Goal: Task Accomplishment & Management: Complete application form

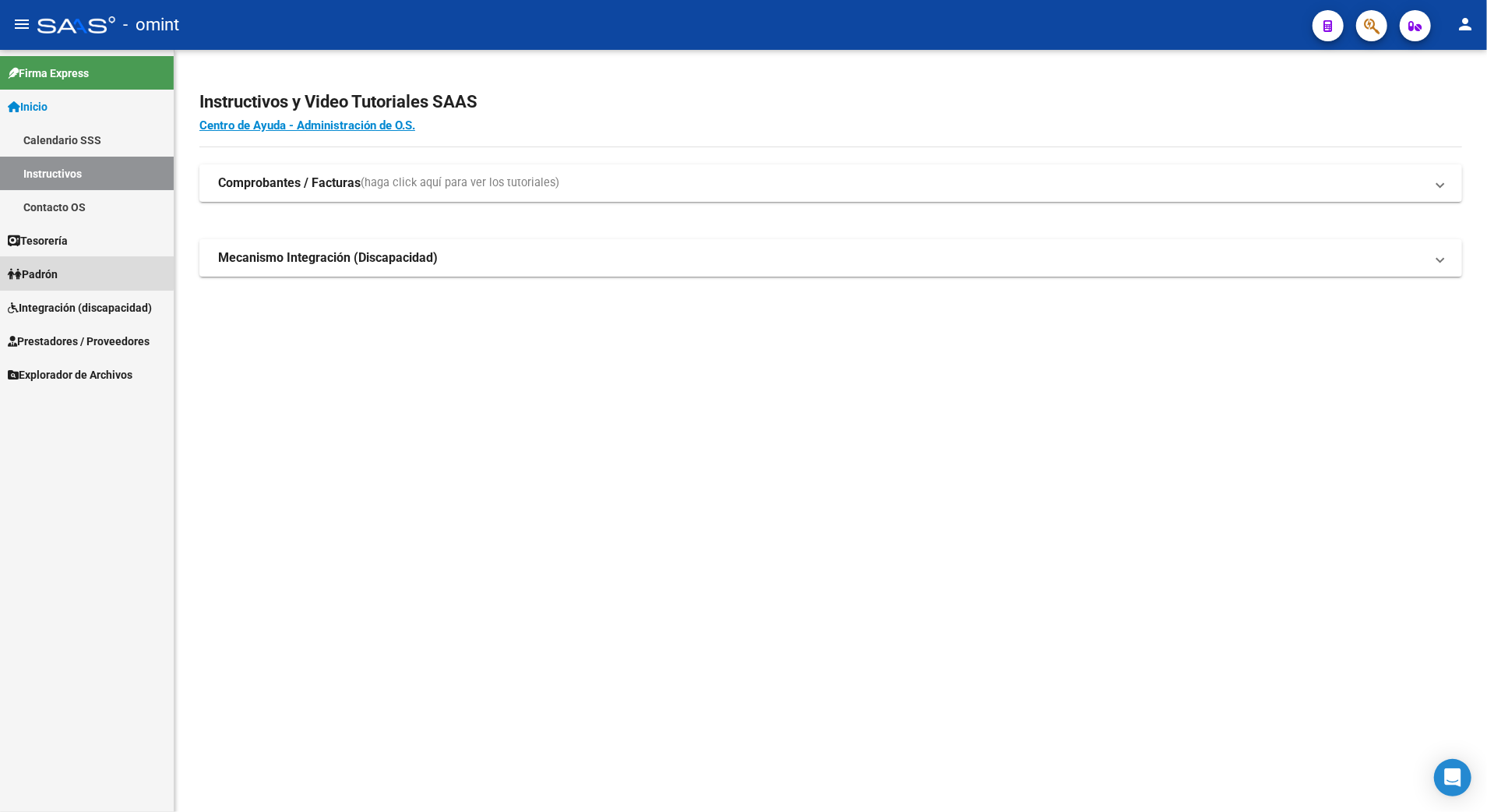
click at [44, 265] on span "Padrón" at bounding box center [33, 273] width 50 height 17
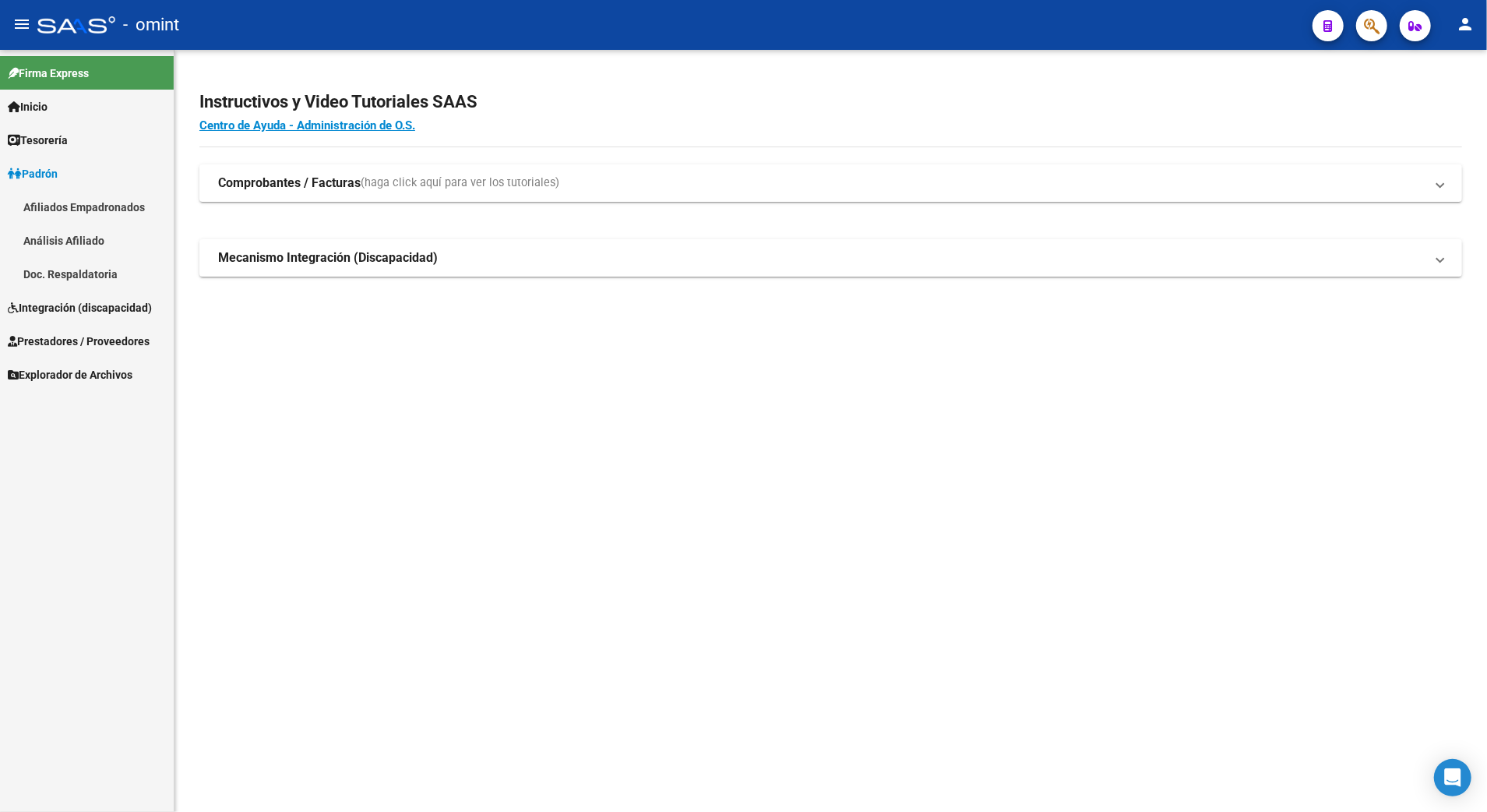
click at [42, 159] on link "Padrón" at bounding box center [87, 173] width 174 height 34
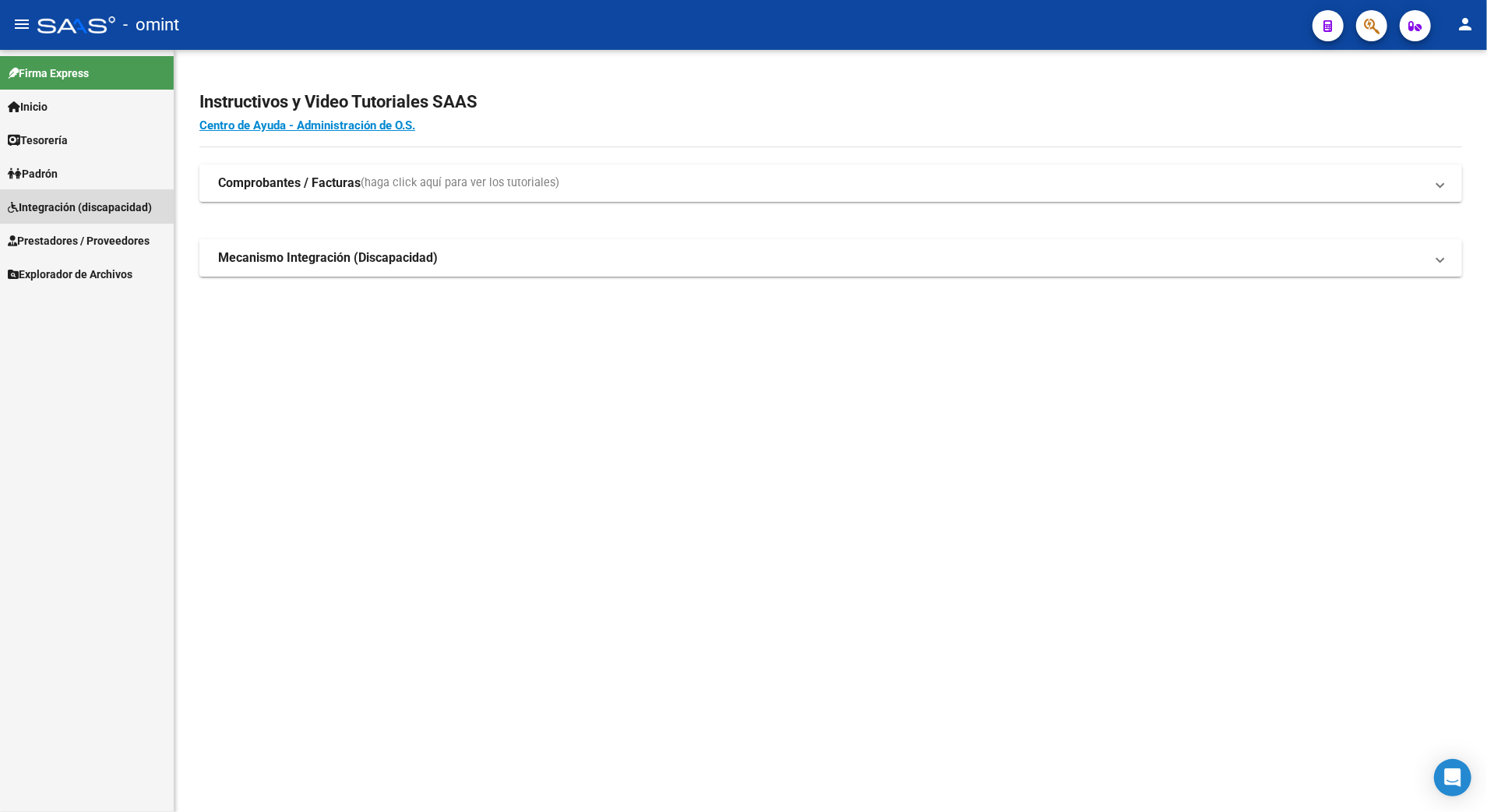
click at [50, 209] on span "Integración (discapacidad)" at bounding box center [80, 207] width 144 height 17
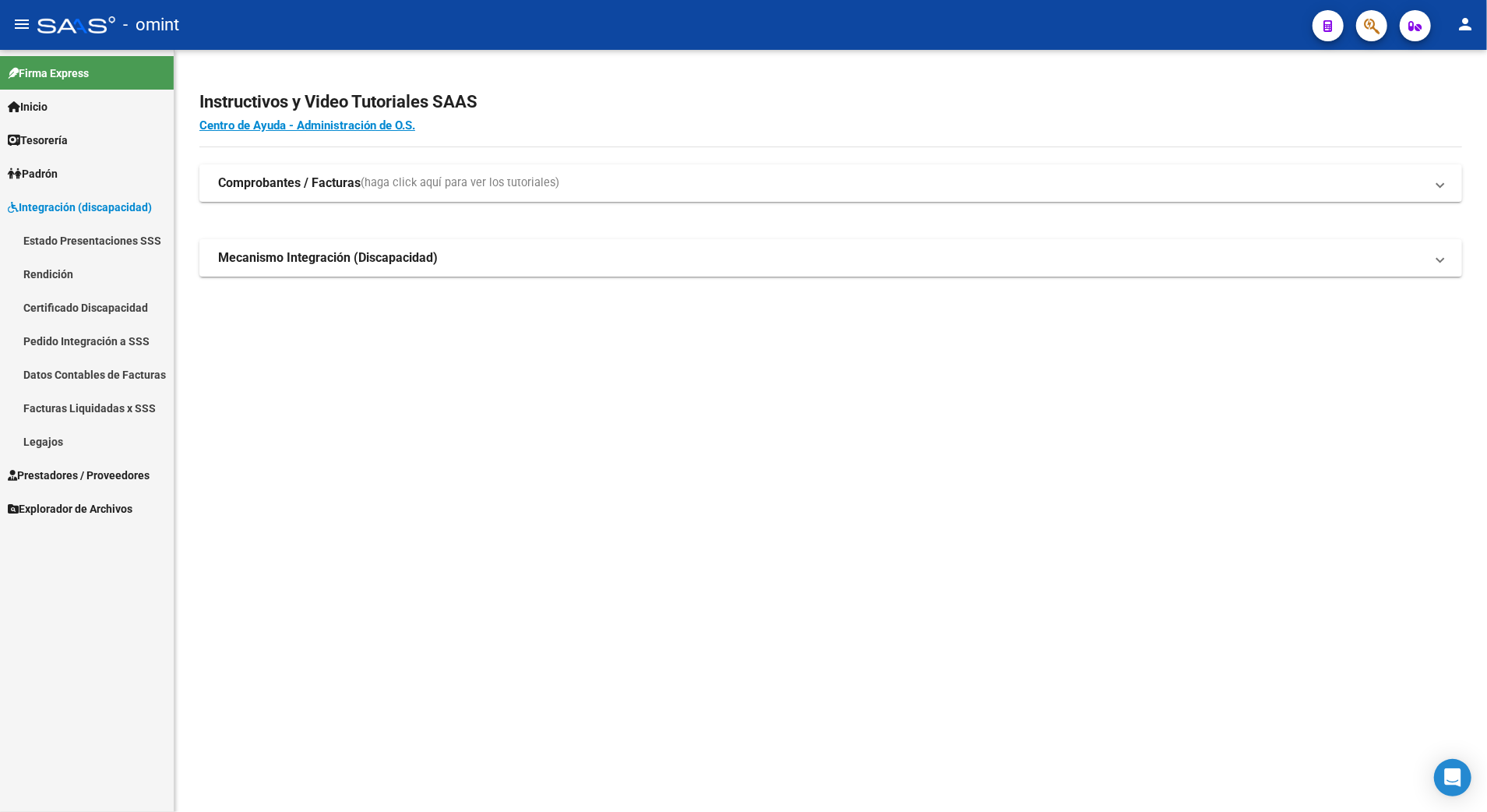
click at [35, 441] on link "Legajos" at bounding box center [87, 442] width 174 height 34
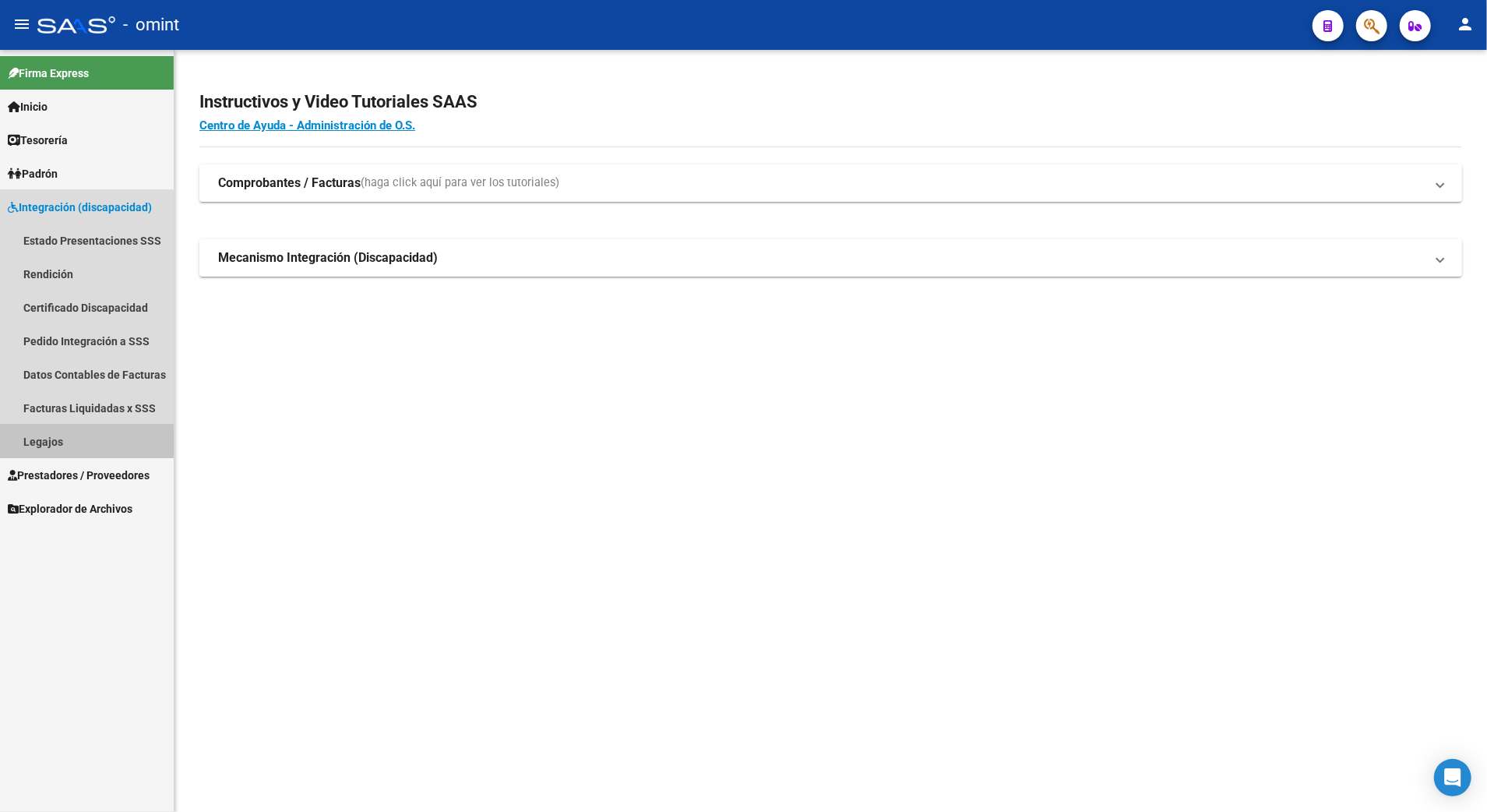
click at [35, 441] on link "Legajos" at bounding box center [87, 442] width 174 height 34
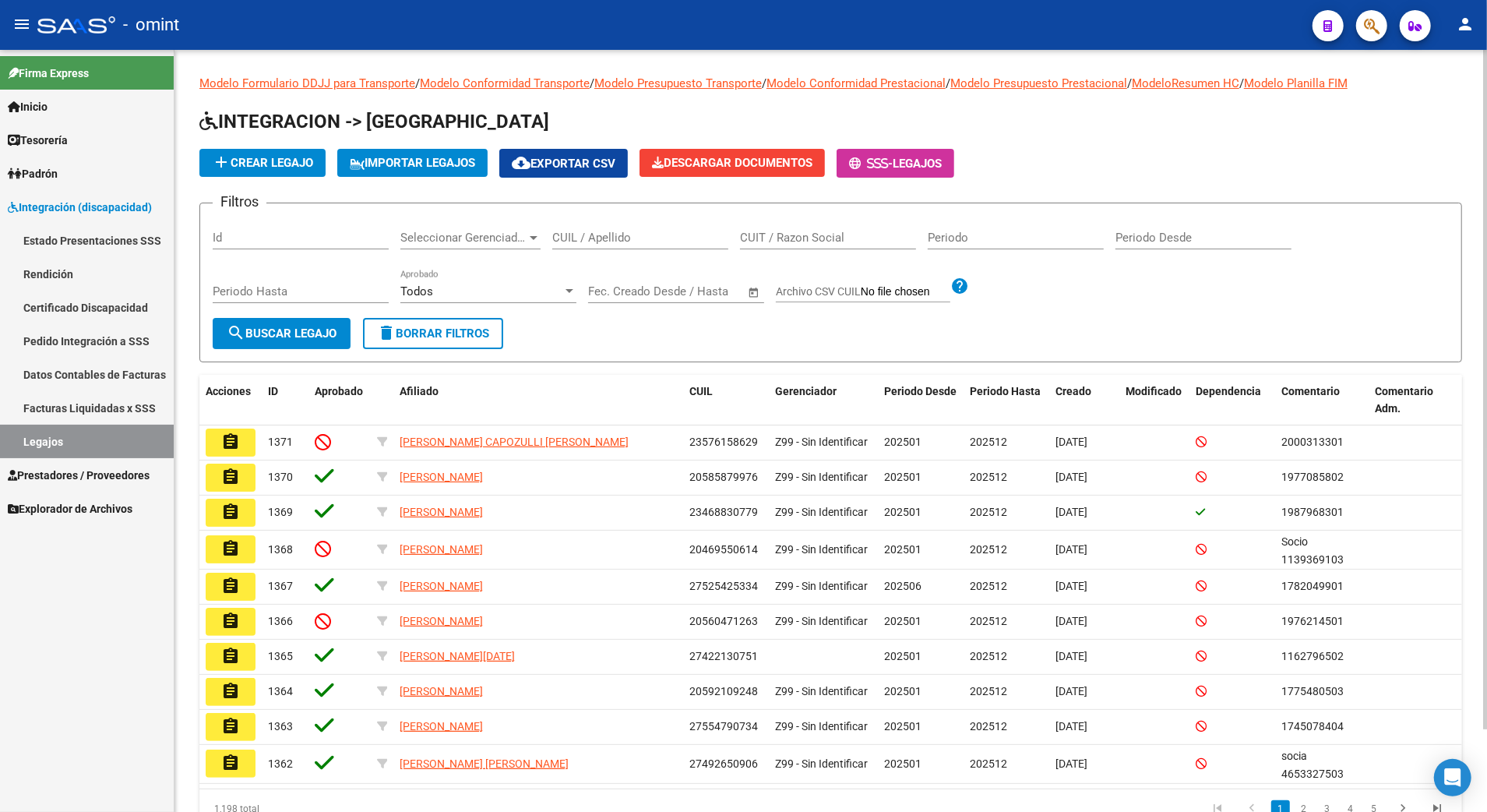
click at [586, 228] on div "CUIL / Apellido" at bounding box center [640, 232] width 176 height 34
paste input "27541875528"
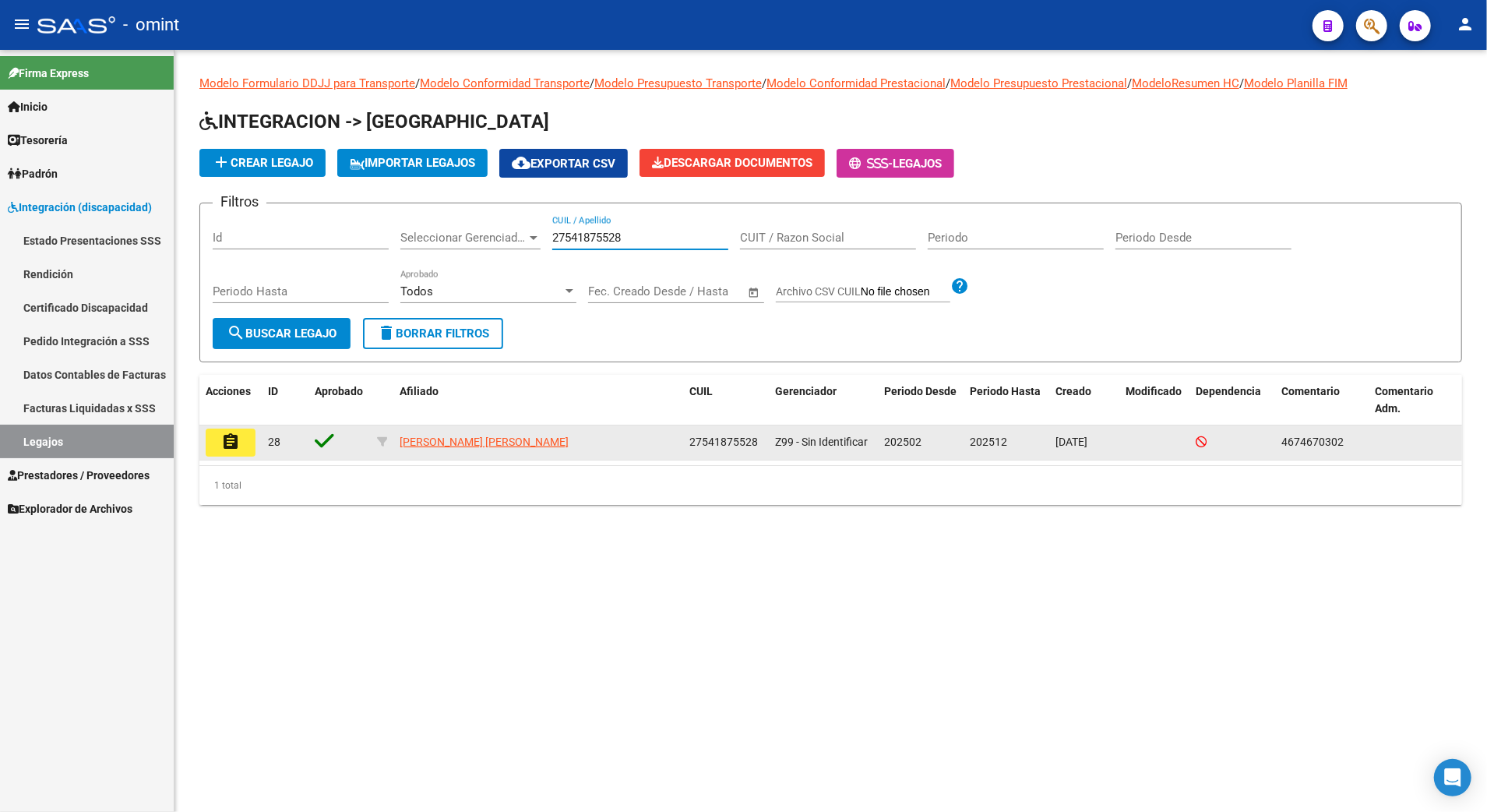
type input "27541875528"
click at [220, 454] on button "assignment" at bounding box center [231, 442] width 50 height 28
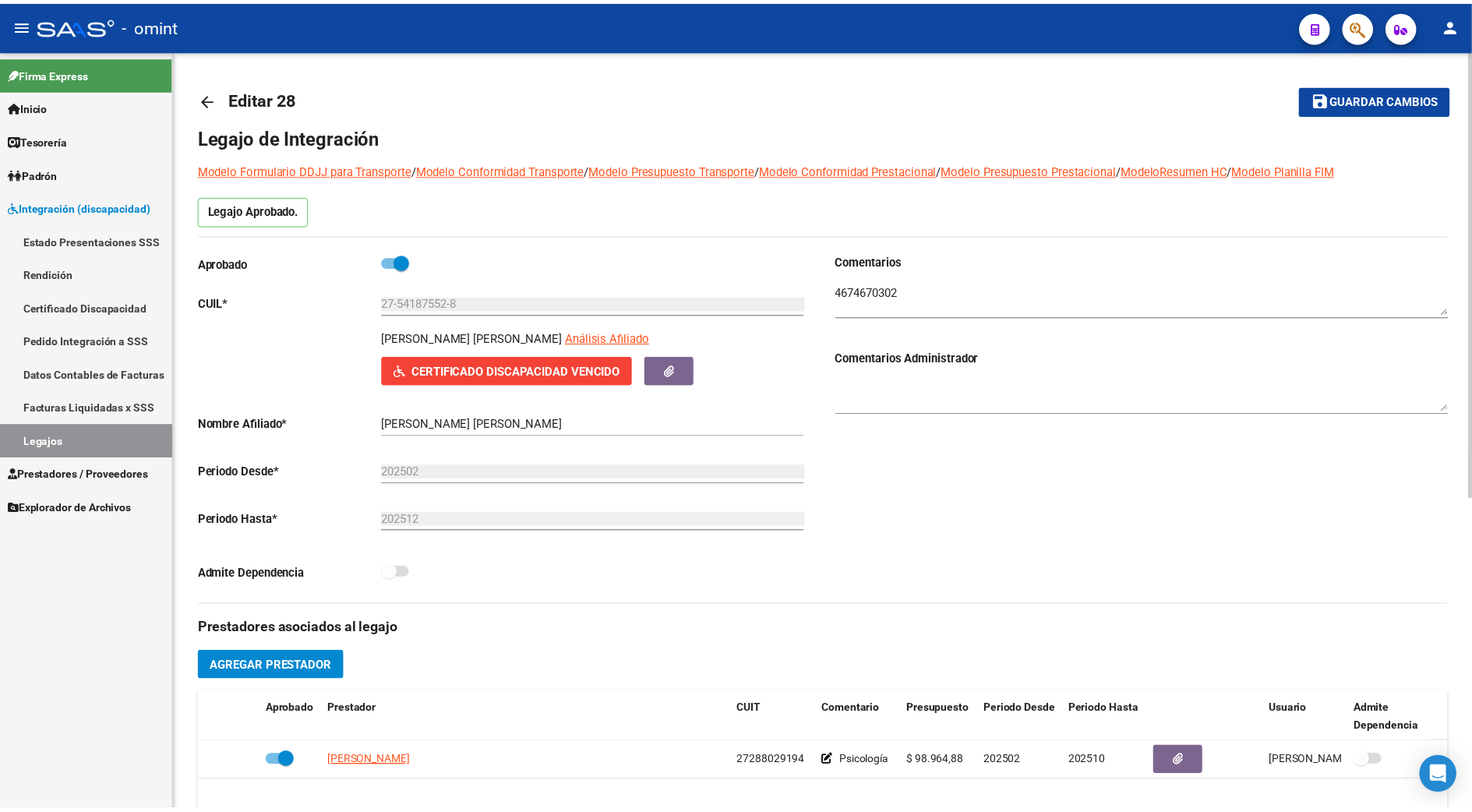
scroll to position [207, 0]
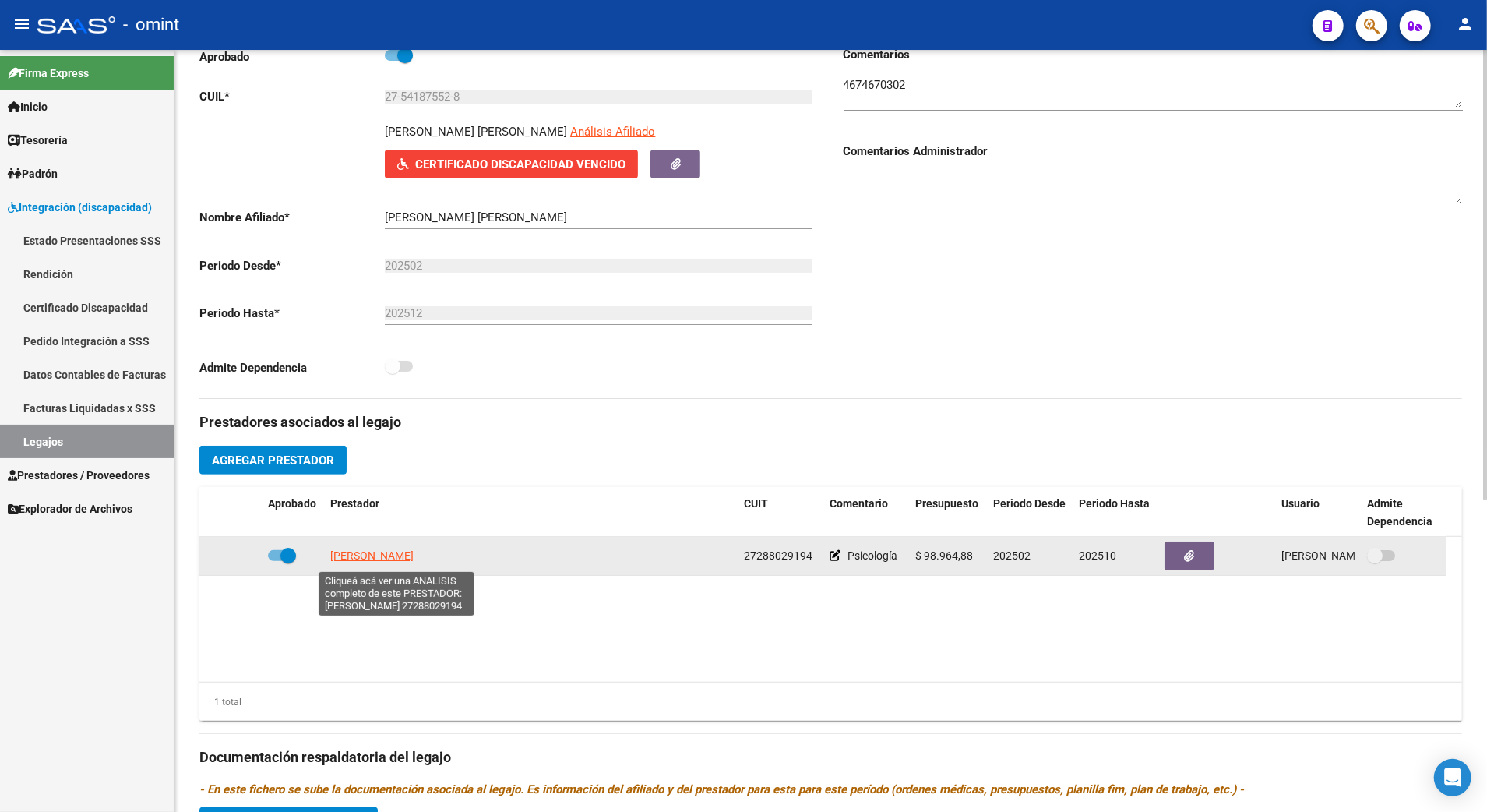
click at [403, 562] on span "[PERSON_NAME]" at bounding box center [372, 555] width 83 height 13
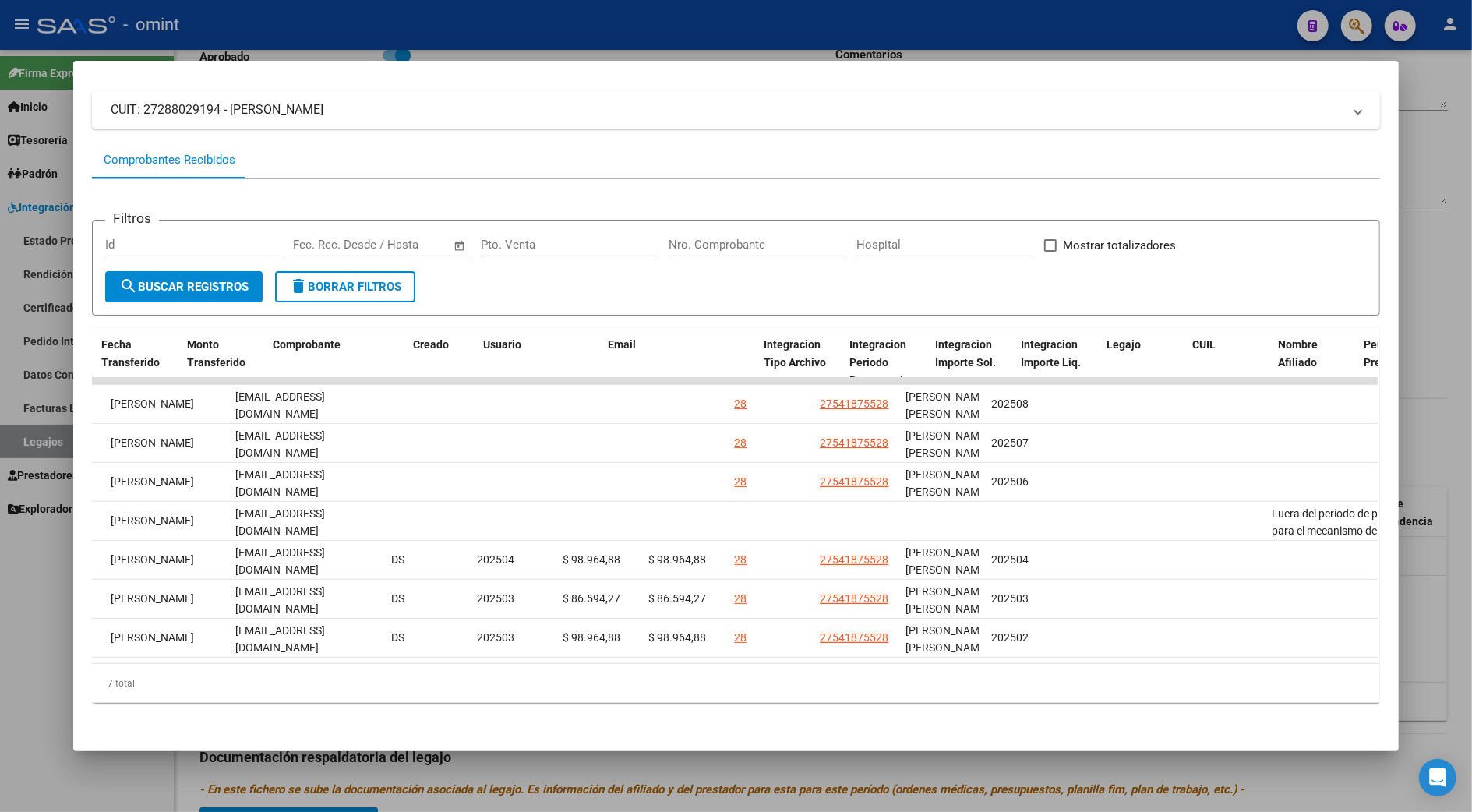
scroll to position [0, 0]
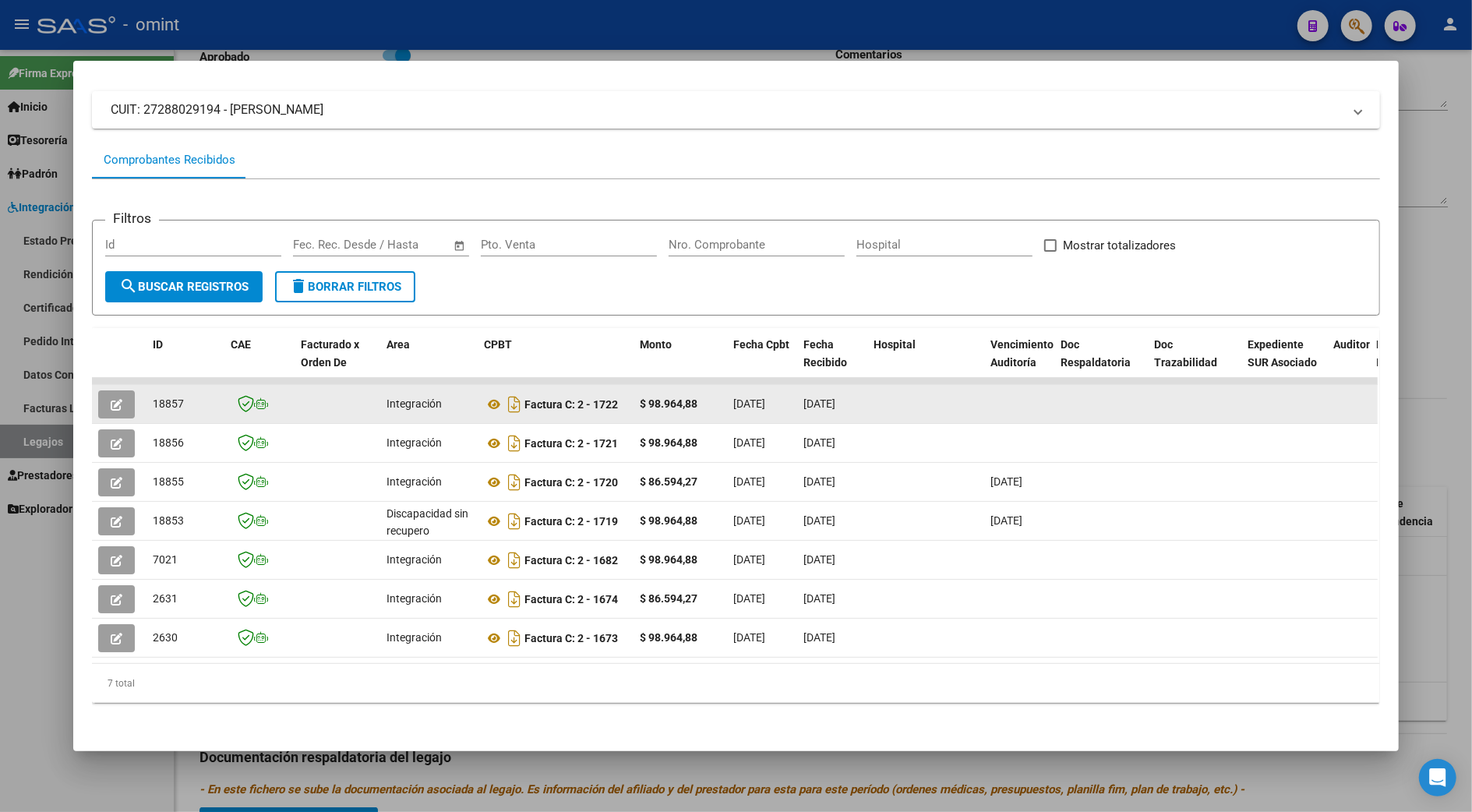
click at [103, 390] on button "button" at bounding box center [116, 404] width 37 height 28
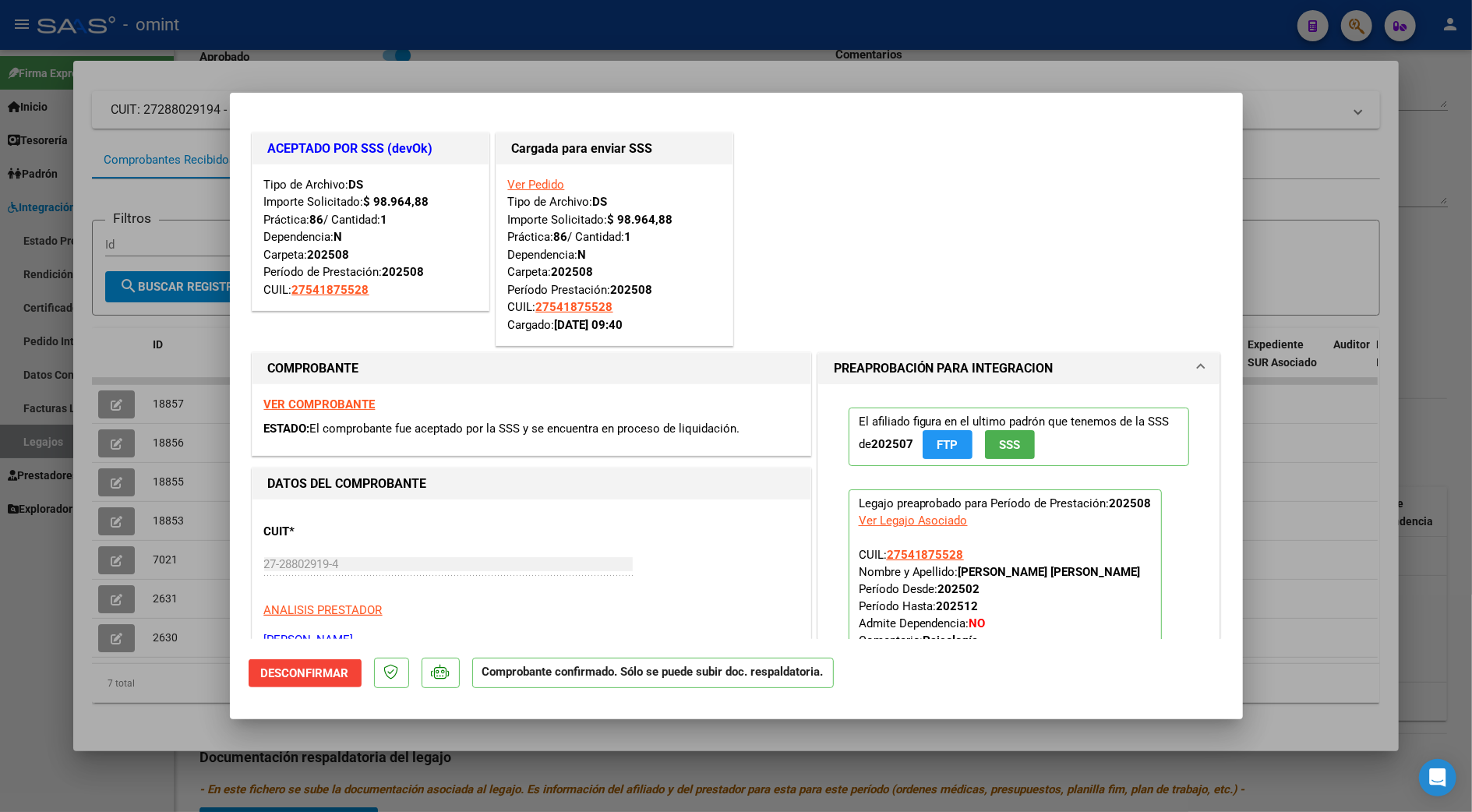
click at [1454, 317] on div at bounding box center [736, 406] width 1472 height 812
type input "$ 0,00"
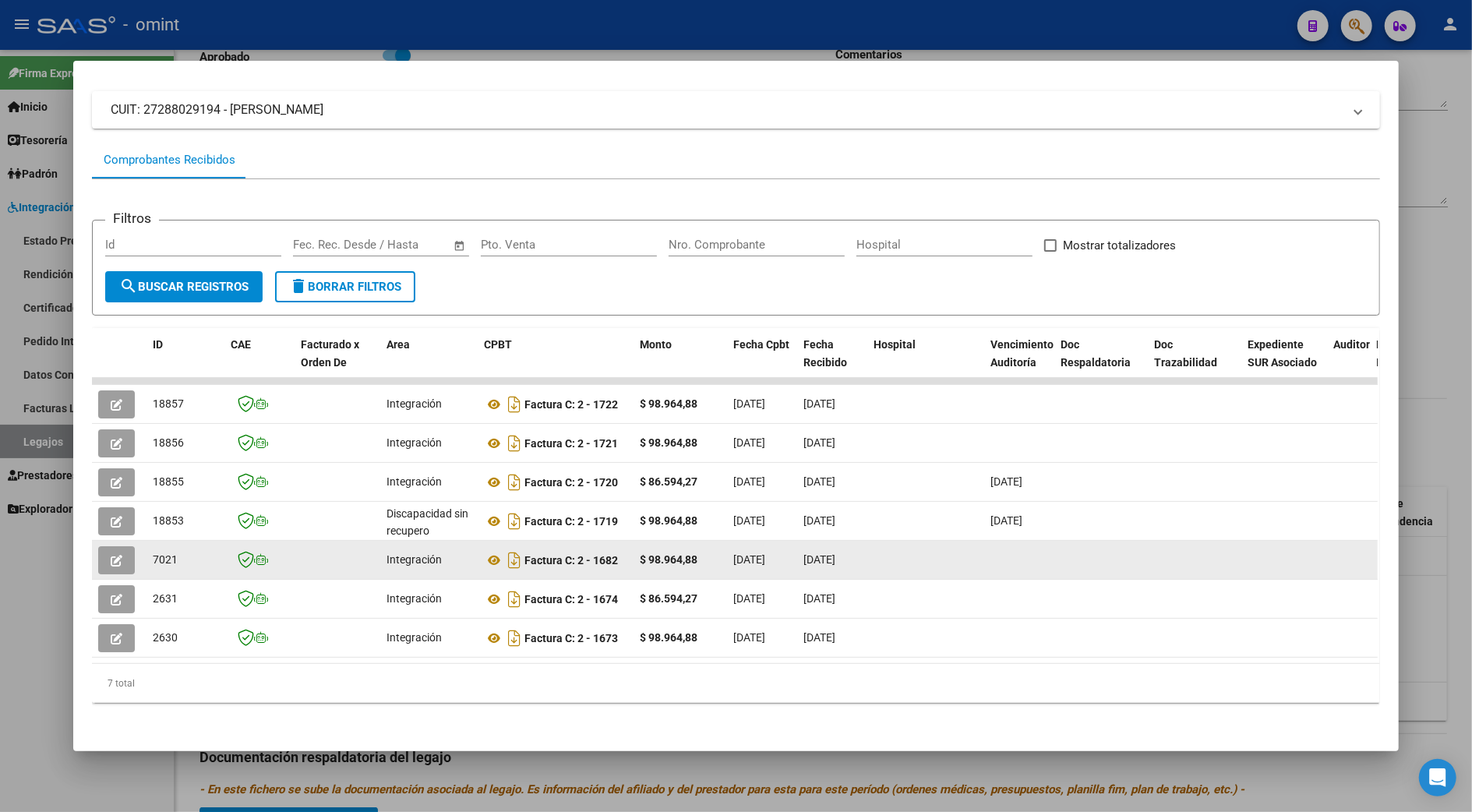
click at [111, 555] on icon "button" at bounding box center [116, 560] width 12 height 12
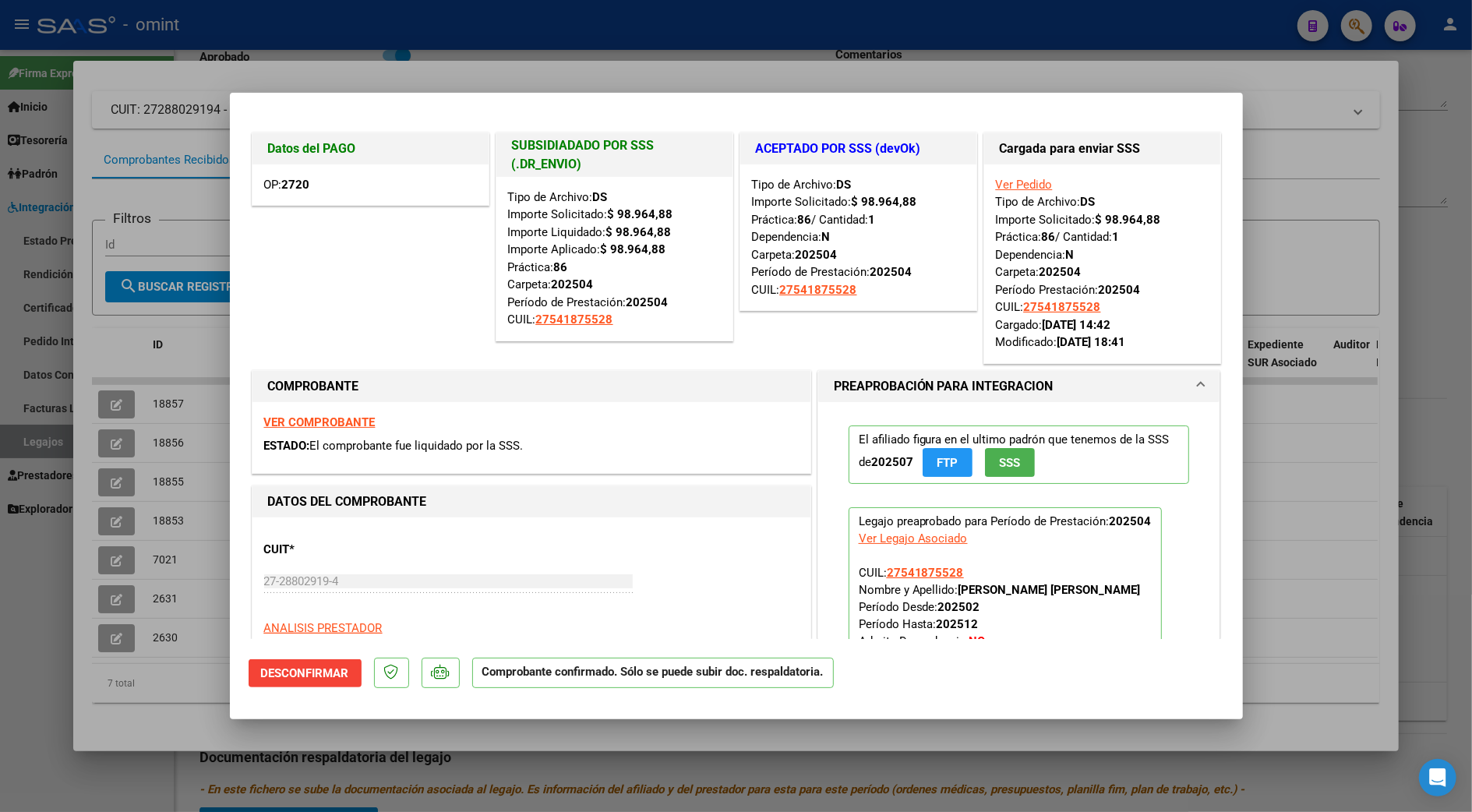
click at [1441, 128] on div at bounding box center [736, 406] width 1472 height 812
type input "$ 0,00"
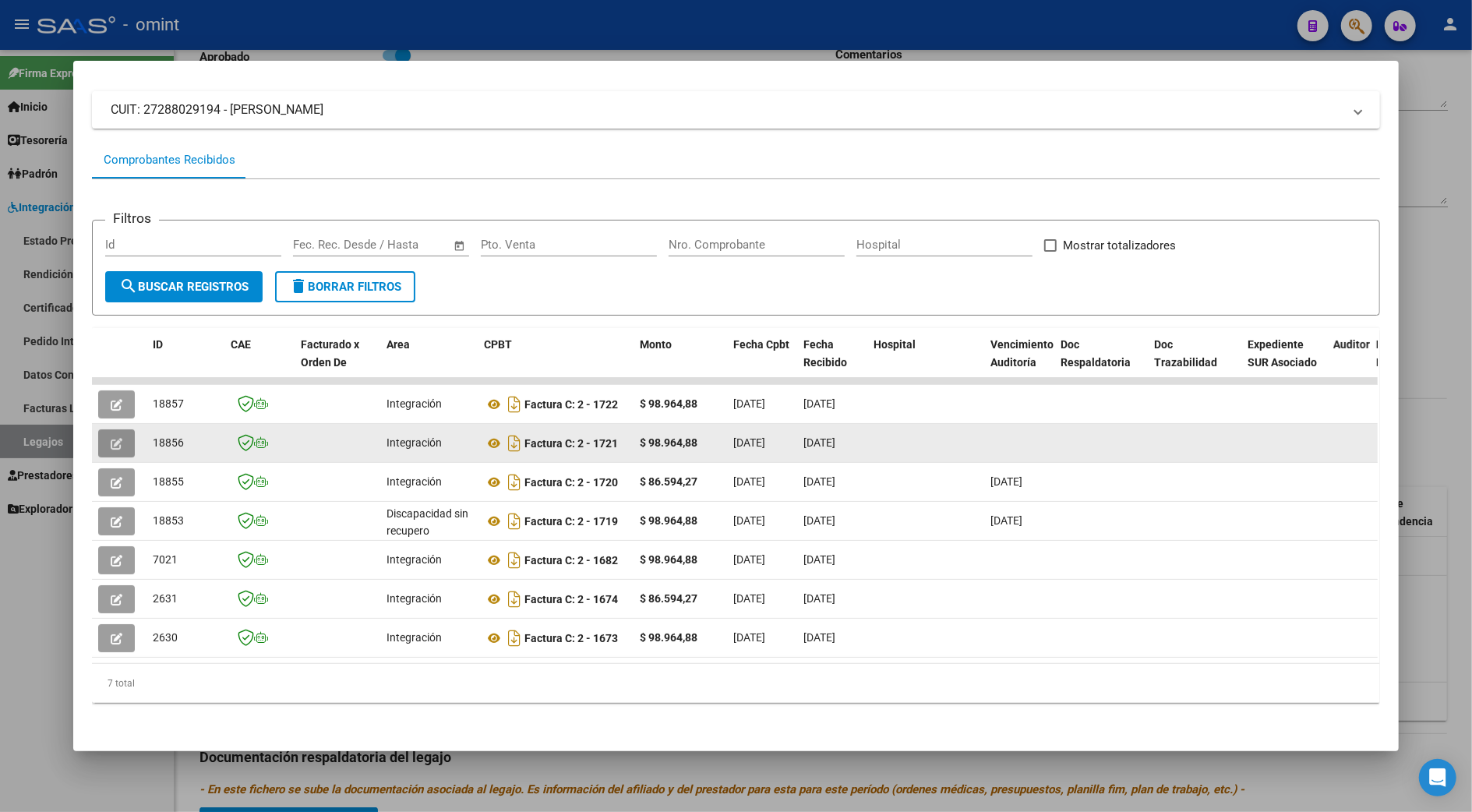
click at [111, 438] on icon "button" at bounding box center [116, 443] width 12 height 12
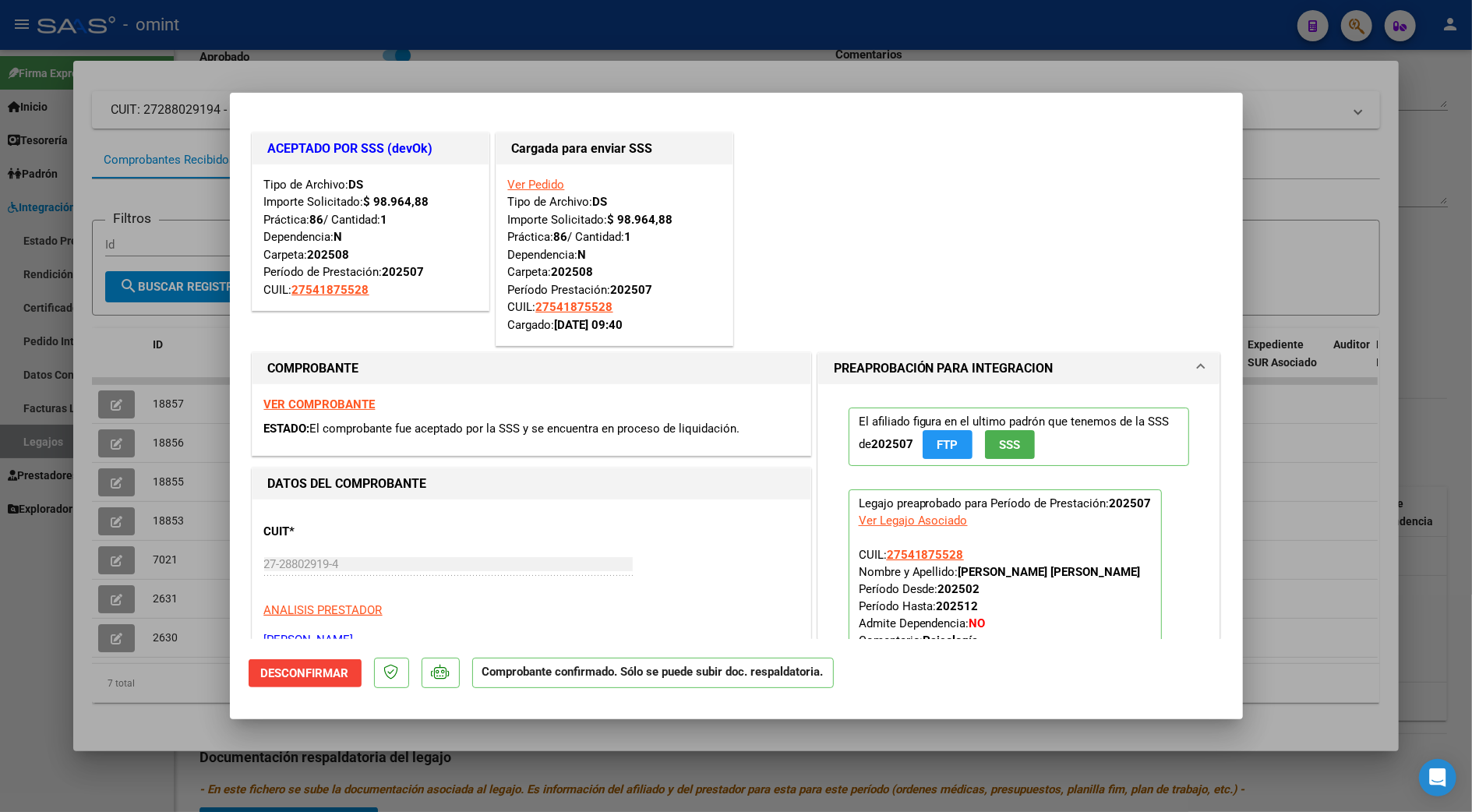
drag, startPoint x: 1438, startPoint y: 240, endPoint x: 930, endPoint y: 253, distance: 508.2
click at [1440, 240] on div at bounding box center [736, 406] width 1472 height 812
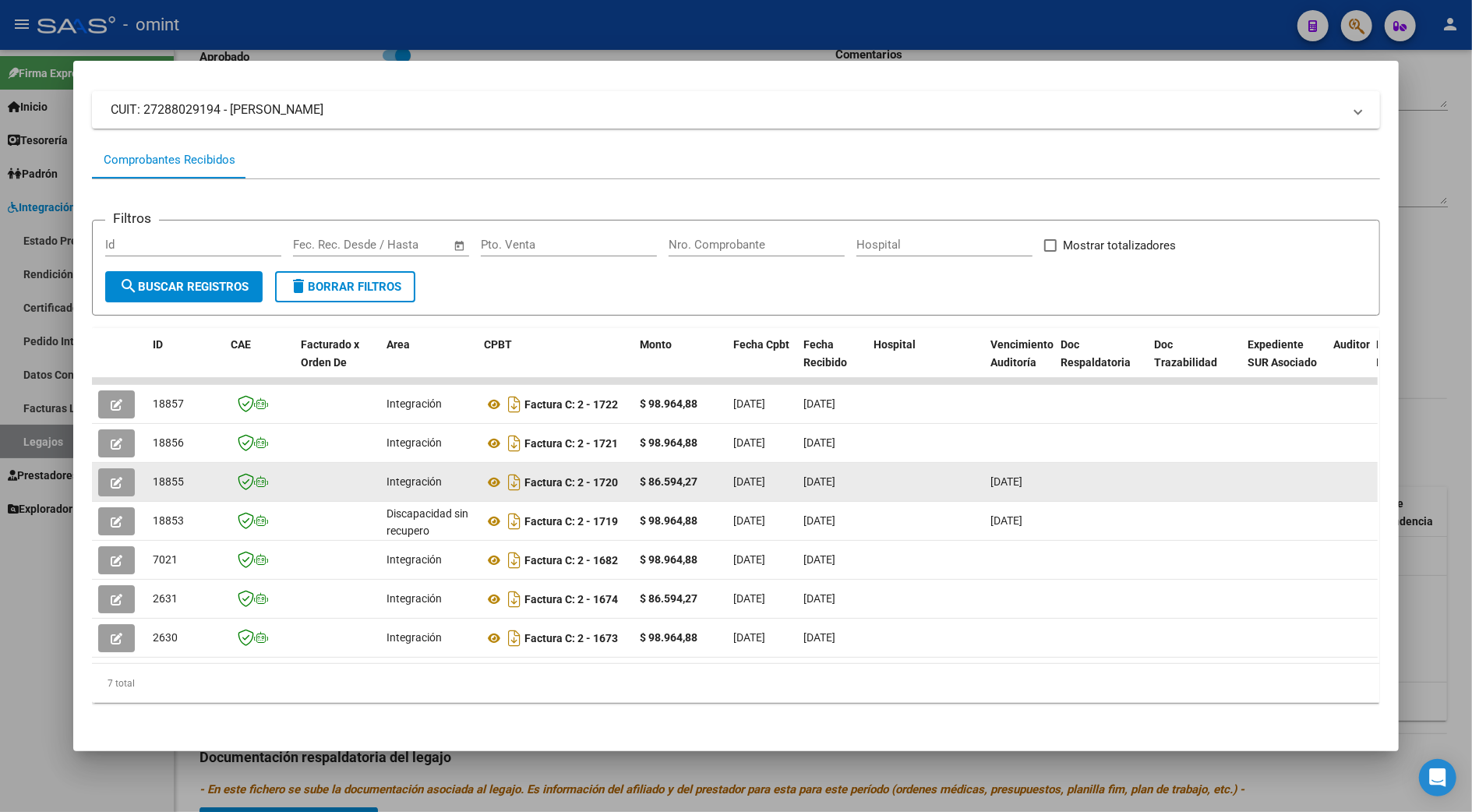
click at [111, 477] on icon "button" at bounding box center [116, 483] width 12 height 12
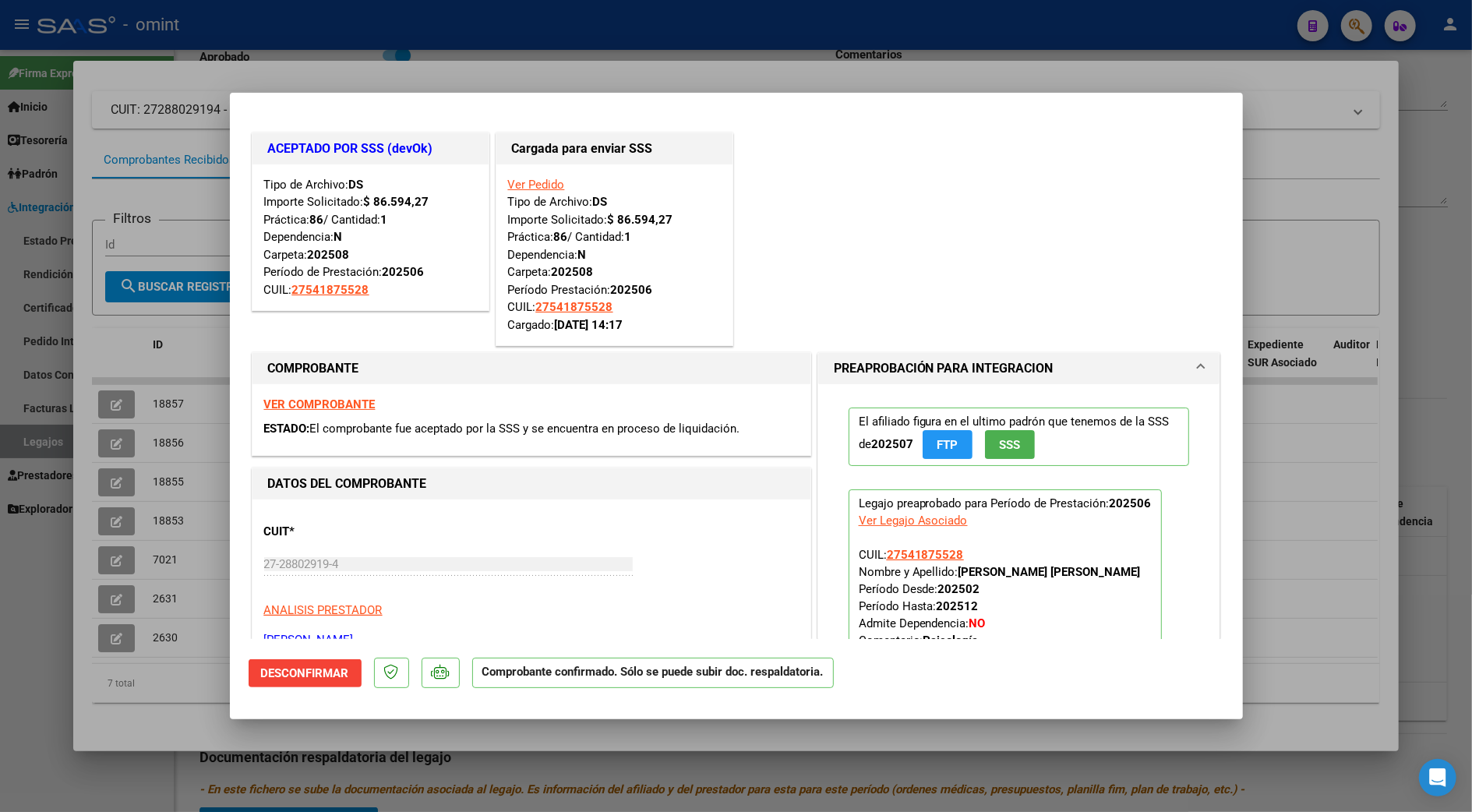
click at [1418, 235] on div at bounding box center [736, 406] width 1472 height 812
type input "$ 0,00"
